Goal: Information Seeking & Learning: Learn about a topic

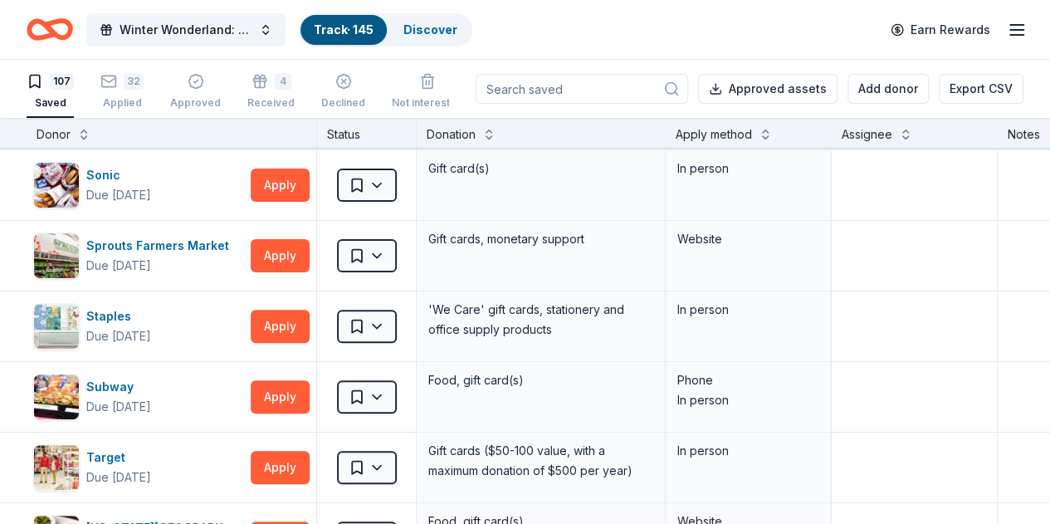
scroll to position [6514, 0]
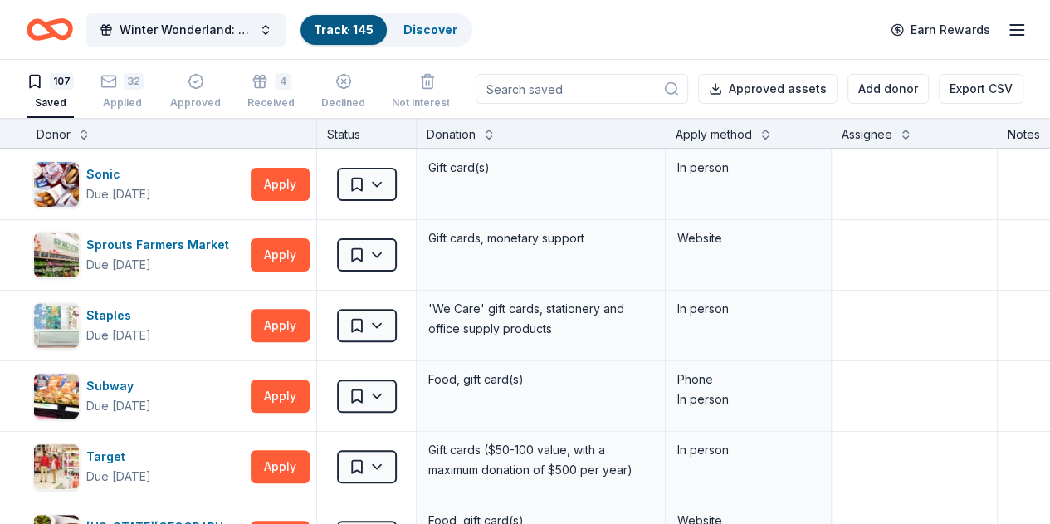
click at [139, 98] on div "Applied" at bounding box center [121, 102] width 43 height 13
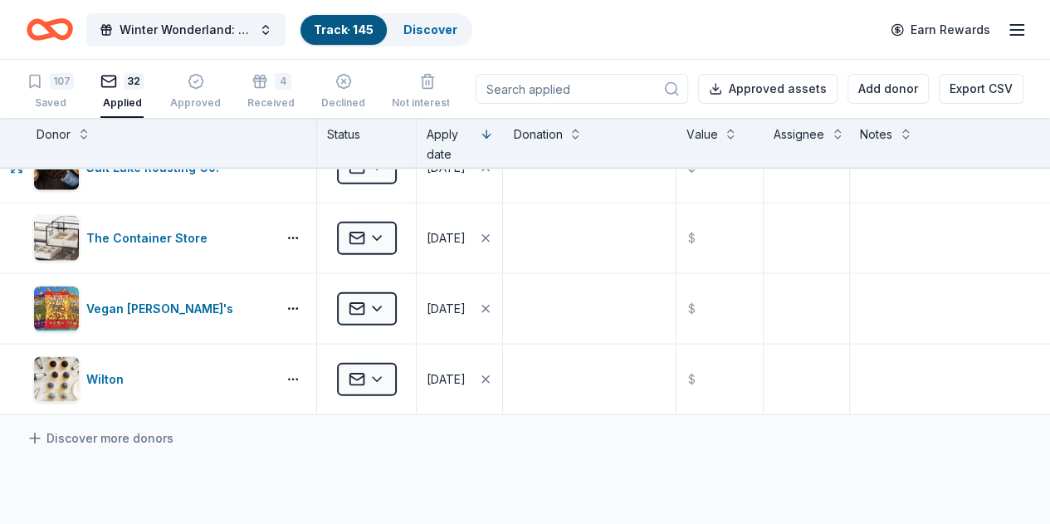
scroll to position [2011, 0]
click at [90, 133] on button at bounding box center [83, 132] width 13 height 17
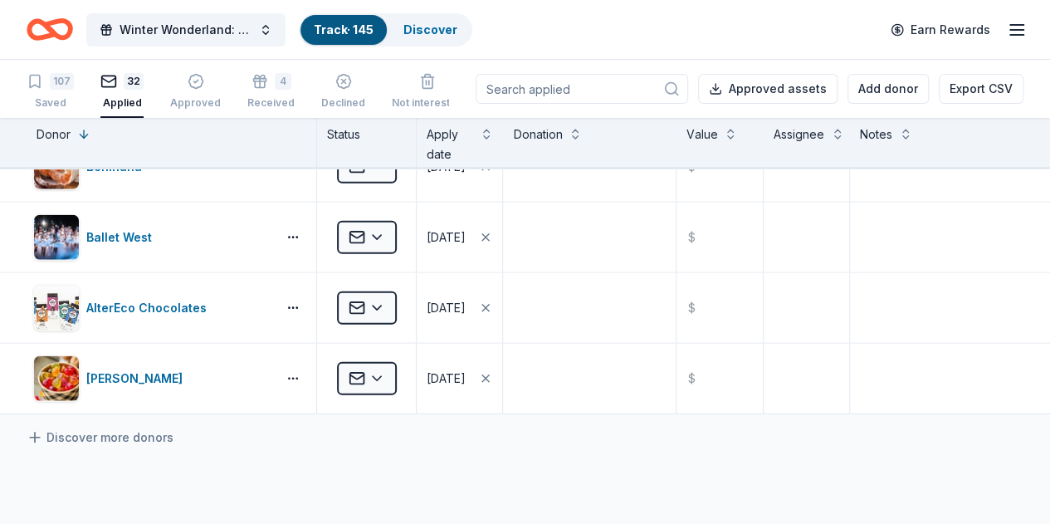
scroll to position [0, 0]
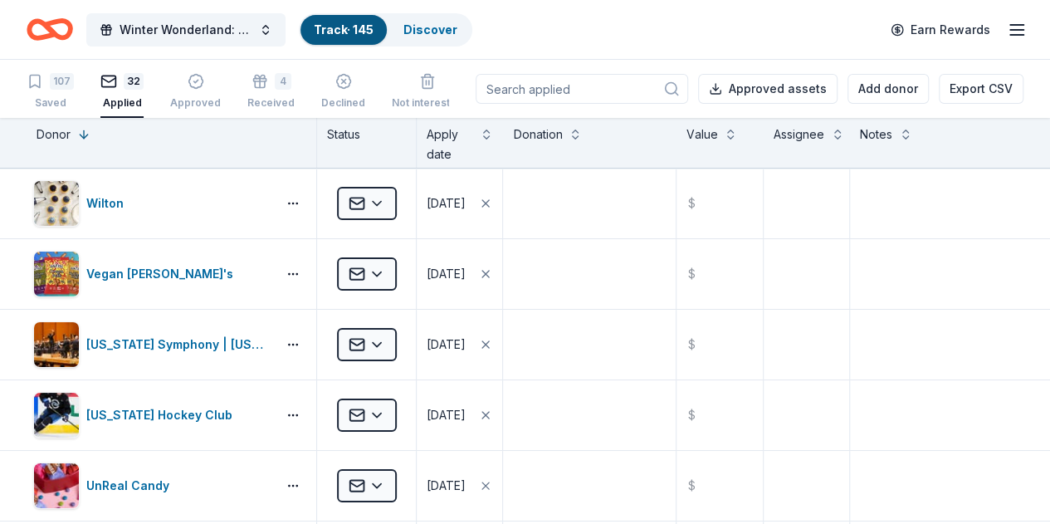
click at [90, 135] on button at bounding box center [83, 132] width 13 height 17
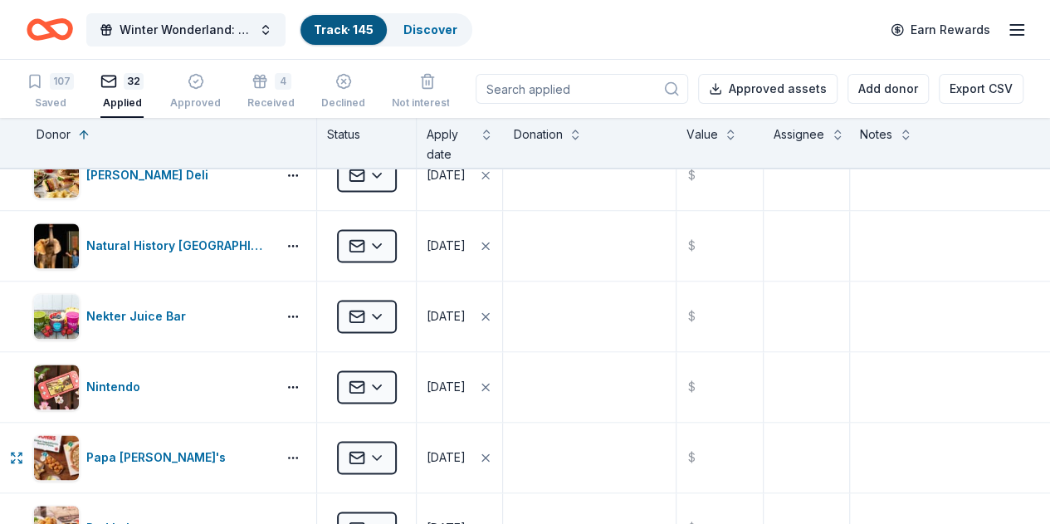
scroll to position [1156, 0]
click at [66, 87] on div "107" at bounding box center [62, 81] width 24 height 17
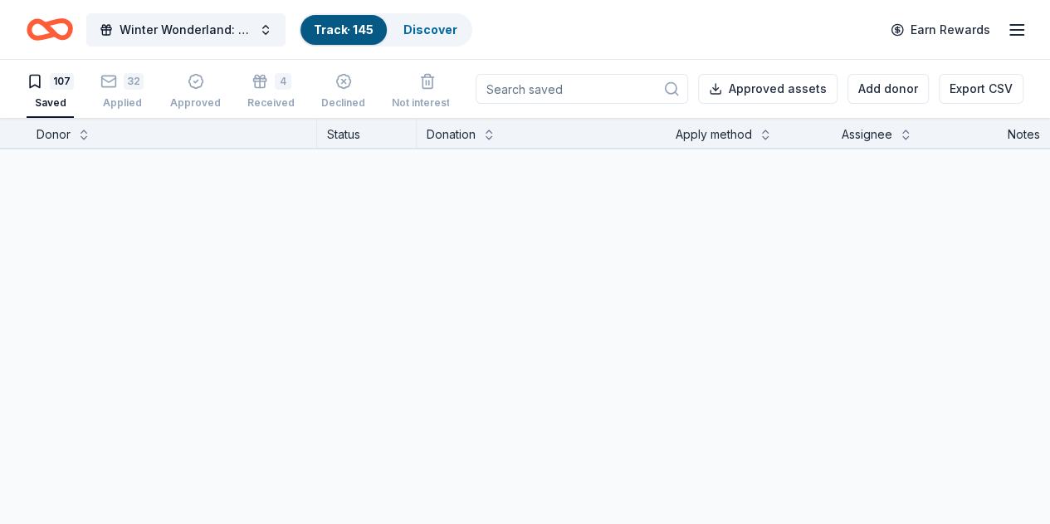
scroll to position [1136, 0]
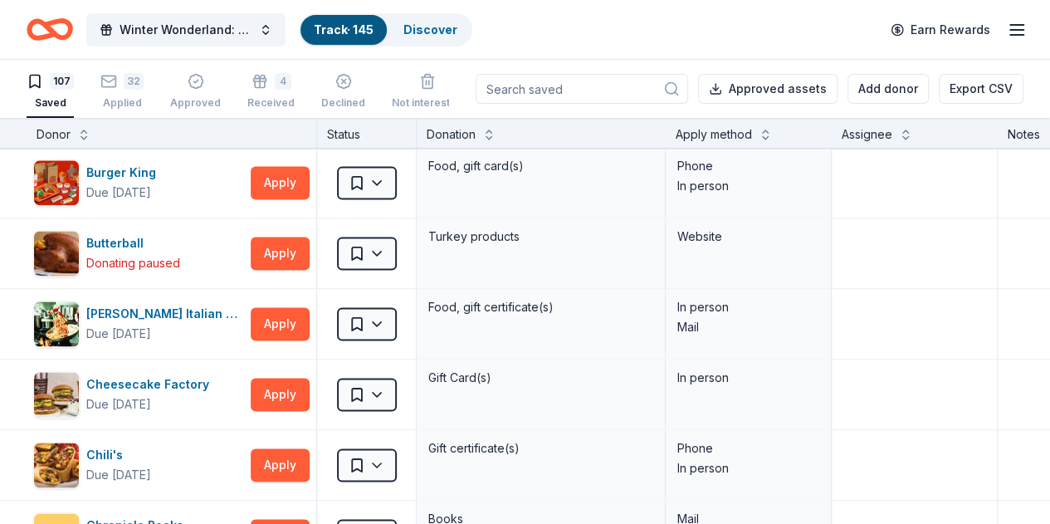
click at [102, 142] on div "Donor" at bounding box center [172, 134] width 270 height 20
click at [95, 142] on div "Donor" at bounding box center [172, 134] width 270 height 20
click at [90, 136] on button at bounding box center [83, 132] width 13 height 17
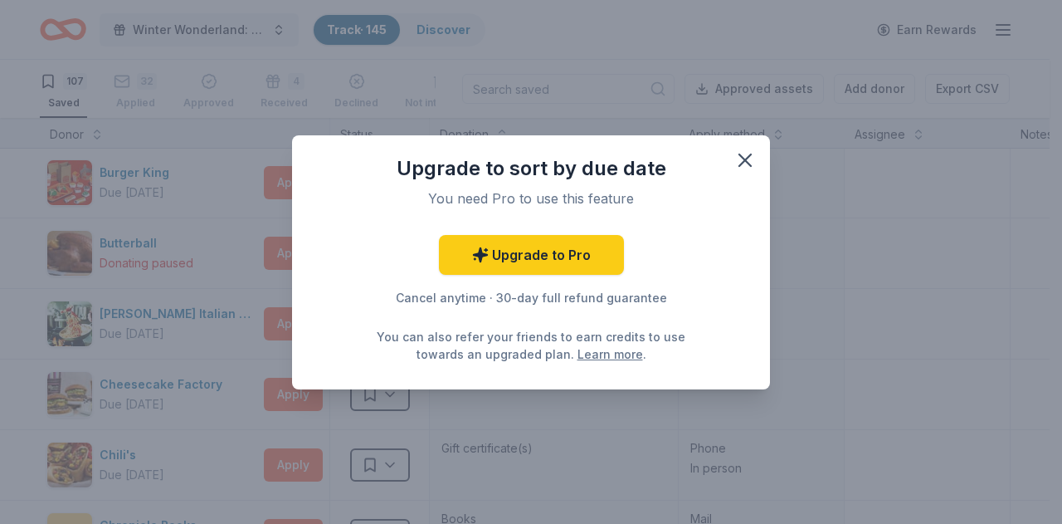
click at [738, 159] on icon "button" at bounding box center [744, 160] width 23 height 23
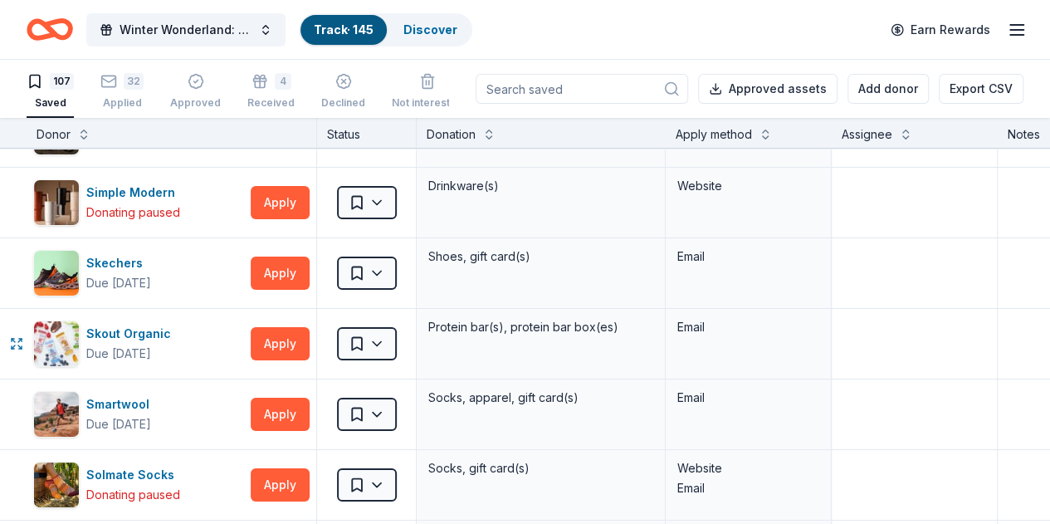
scroll to position [6145, 0]
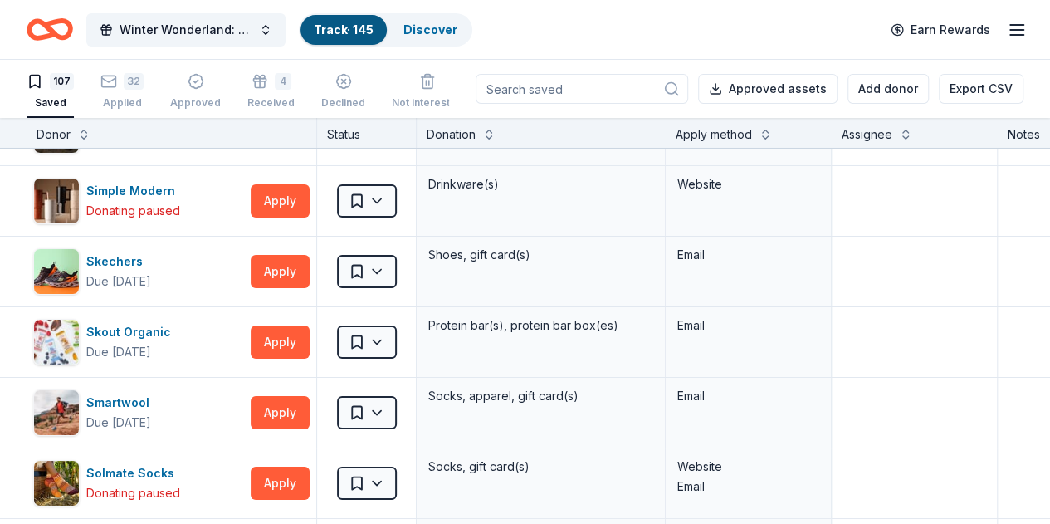
click at [284, 90] on div "4 Received" at bounding box center [270, 91] width 47 height 37
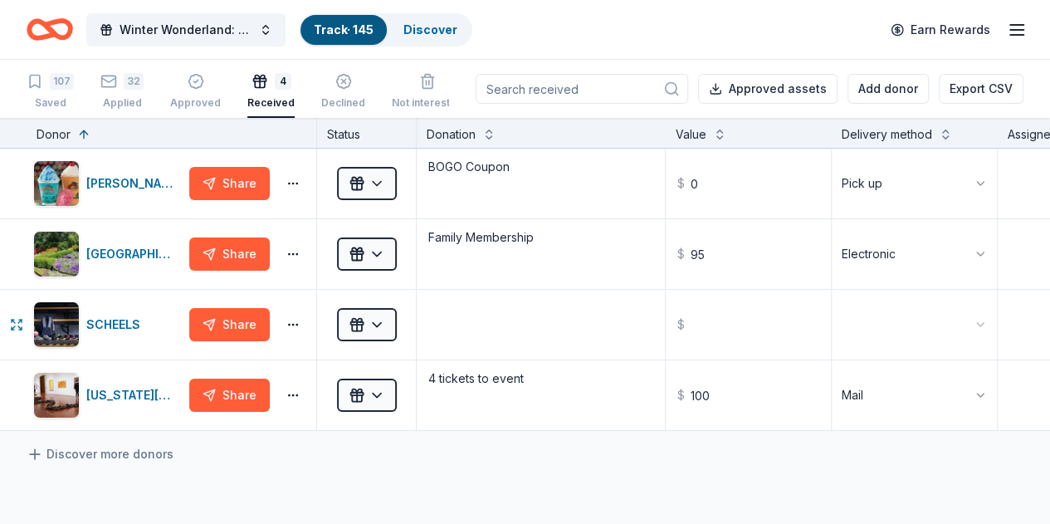
click at [127, 324] on div "SCHEELS" at bounding box center [116, 324] width 61 height 20
